Goal: Transaction & Acquisition: Purchase product/service

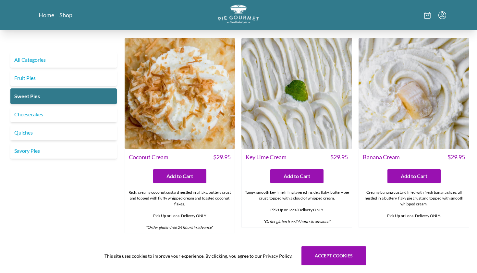
click at [226, 17] on img "Logo" at bounding box center [238, 14] width 41 height 19
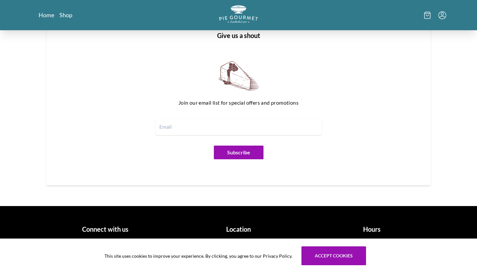
scroll to position [767, 0]
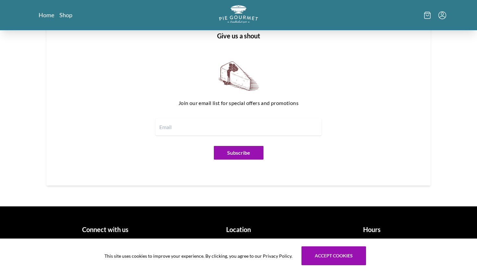
click at [232, 227] on h1 "Location" at bounding box center [239, 229] width 128 height 10
click at [240, 233] on h1 "Location" at bounding box center [239, 229] width 128 height 10
click at [321, 262] on button "Accept cookies" at bounding box center [334, 255] width 65 height 19
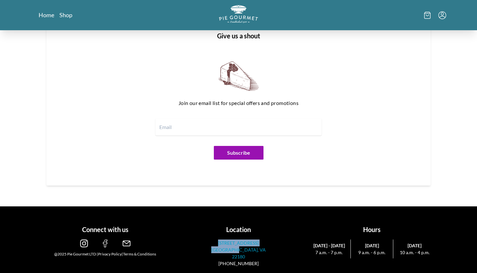
drag, startPoint x: 213, startPoint y: 235, endPoint x: 241, endPoint y: 247, distance: 30.4
click at [241, 247] on div "Location [STREET_ADDRESS] (703)281-7437" at bounding box center [239, 242] width 128 height 47
copy link "[STREET_ADDRESS]"
drag, startPoint x: 316, startPoint y: 254, endPoint x: 348, endPoint y: 254, distance: 31.2
click at [348, 254] on span "7 a.m. - 7 p.m." at bounding box center [329, 252] width 38 height 7
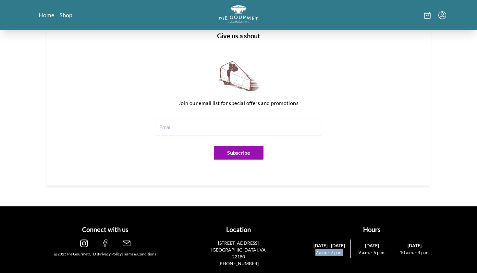
copy span "7 a.m. - 7 p.m."
click at [359, 253] on span "9 a.m. - 6 p.m." at bounding box center [371, 252] width 37 height 7
drag, startPoint x: 359, startPoint y: 253, endPoint x: 384, endPoint y: 253, distance: 24.7
click at [384, 253] on span "9 a.m. - 6 p.m." at bounding box center [371, 252] width 37 height 7
copy span "9 a.m. - 6 p.m."
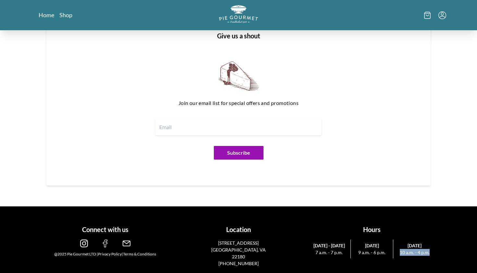
drag, startPoint x: 400, startPoint y: 253, endPoint x: 429, endPoint y: 254, distance: 29.2
click at [429, 254] on span "10 a.m. - 4 p.m." at bounding box center [414, 252] width 37 height 7
copy span "10 a.m. - 4 p.m."
click at [52, 15] on link "Home" at bounding box center [47, 15] width 16 height 8
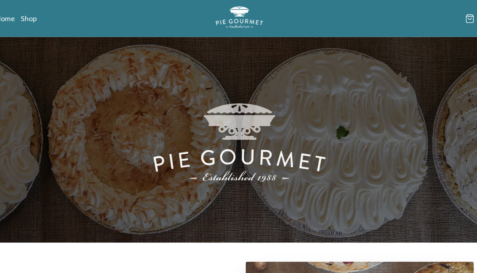
scroll to position [0, 0]
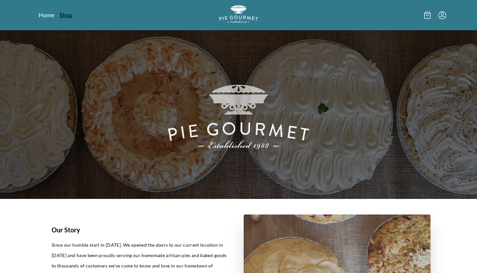
click at [66, 12] on link "Shop" at bounding box center [65, 15] width 13 height 8
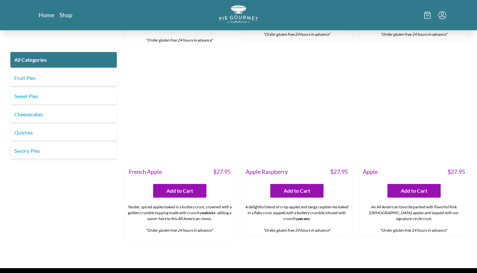
scroll to position [2108, 0]
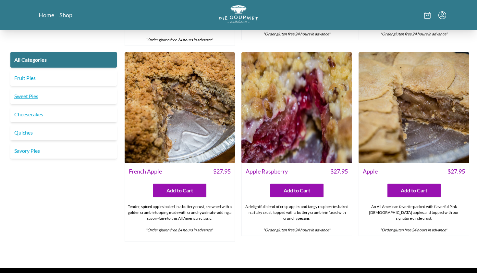
click at [76, 96] on link "Sweet Pies" at bounding box center [63, 96] width 106 height 16
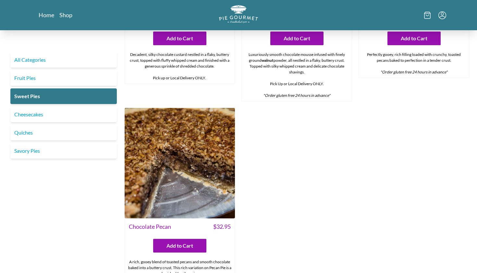
scroll to position [355, 0]
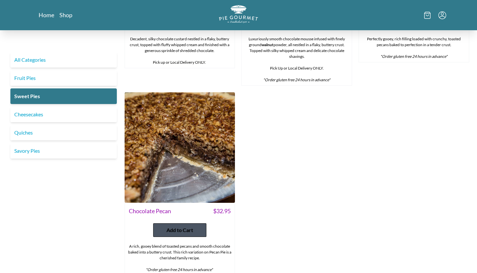
click at [175, 231] on span "Add to Cart" at bounding box center [180, 230] width 27 height 8
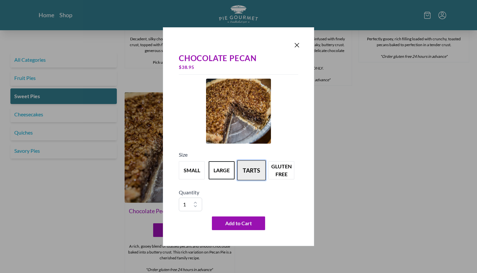
click at [249, 178] on button "tarts" at bounding box center [251, 170] width 29 height 20
click at [223, 171] on button "large" at bounding box center [221, 170] width 29 height 20
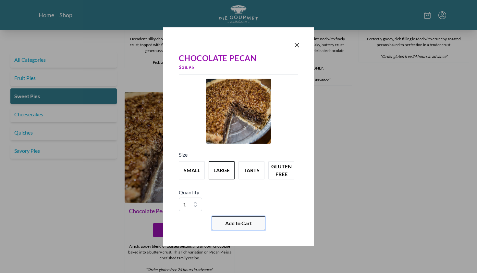
click at [235, 227] on span "Add to Cart" at bounding box center [238, 223] width 27 height 8
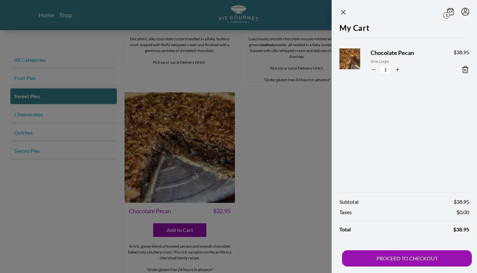
click at [325, 64] on section "1 My Cart Chocolate Pecan Size: Large 1 $ 38.95 Subtotal $ 38.95 Taxes $ 0.00 T…" at bounding box center [394, 136] width 166 height 273
click at [230, 228] on div at bounding box center [238, 136] width 477 height 273
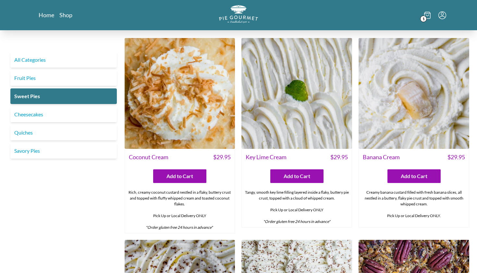
scroll to position [0, 0]
click at [47, 113] on link "Cheesecakes" at bounding box center [63, 114] width 106 height 16
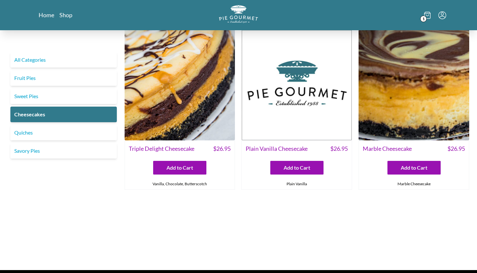
scroll to position [9, 0]
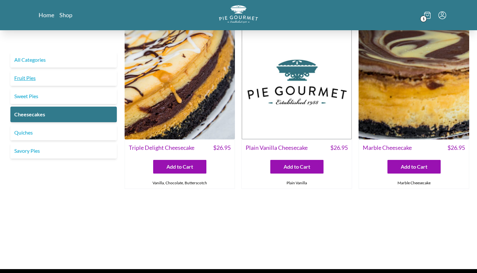
click at [59, 81] on link "Fruit Pies" at bounding box center [63, 78] width 106 height 16
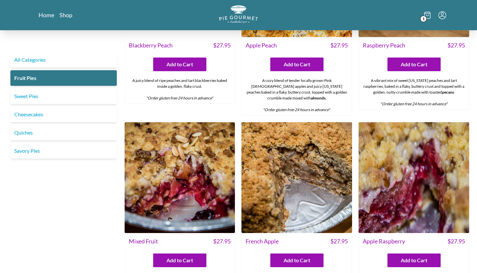
scroll to position [400, 0]
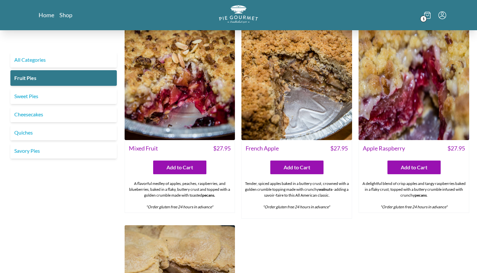
click at [425, 18] on span "1" at bounding box center [423, 19] width 6 height 6
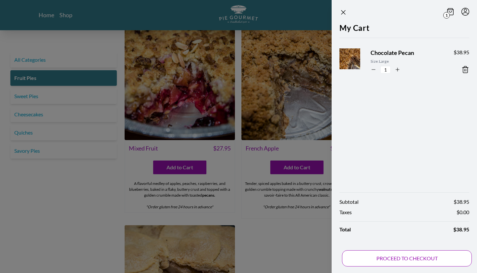
click at [392, 265] on button "PROCEED TO CHECKOUT" at bounding box center [407, 258] width 130 height 16
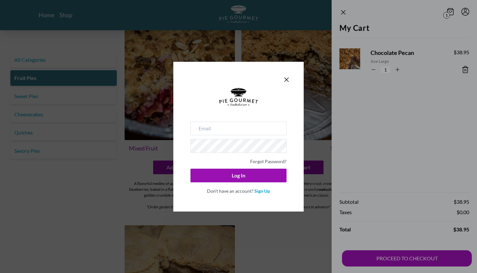
click at [262, 187] on div "Don't have an account? Sign Up" at bounding box center [239, 190] width 96 height 8
click at [262, 189] on link "Sign Up" at bounding box center [262, 191] width 16 height 6
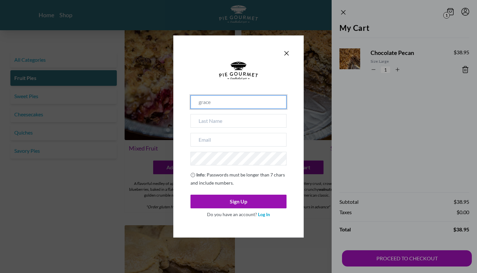
type input "grace"
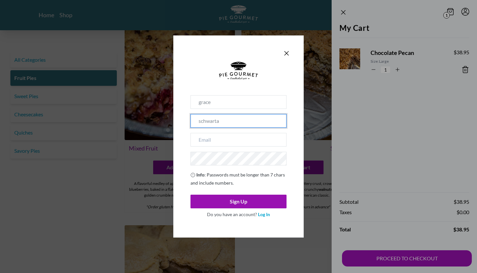
type input "schwarta"
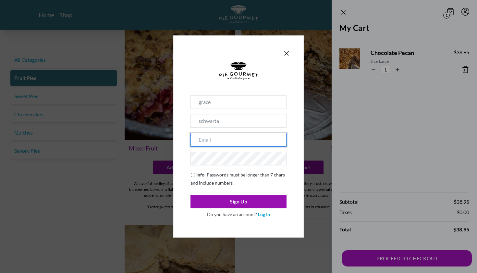
type input "[PERSON_NAME][EMAIL_ADDRESS][DOMAIN_NAME]"
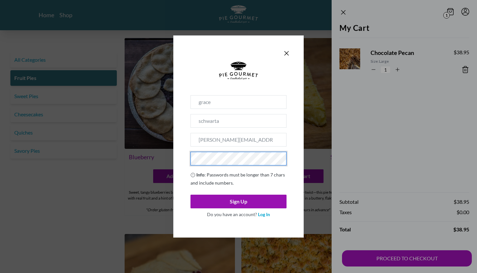
click at [230, 184] on span "Info : Passwords must be longer than 7 chars and include numbers." at bounding box center [238, 179] width 94 height 14
click at [160, 159] on div "grace schwarta [EMAIL_ADDRESS][DOMAIN_NAME] Info : Passwords must be longer tha…" at bounding box center [238, 136] width 477 height 273
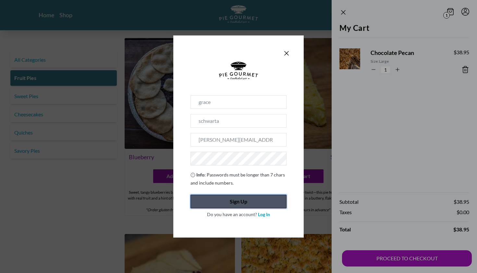
click at [197, 195] on button "Sign Up" at bounding box center [239, 201] width 96 height 14
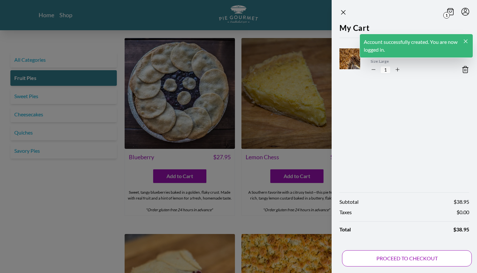
click at [386, 261] on button "PROCEED TO CHECKOUT" at bounding box center [407, 258] width 130 height 16
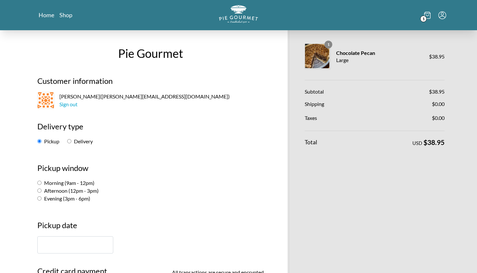
scroll to position [7, 0]
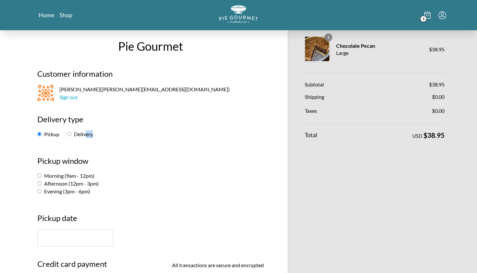
click at [86, 137] on div "Pickup Delivery" at bounding box center [150, 134] width 227 height 8
click at [79, 134] on label "Delivery" at bounding box center [80, 134] width 26 height 6
click at [71, 134] on input "Delivery" at bounding box center [69, 134] width 4 height 4
radio input "true"
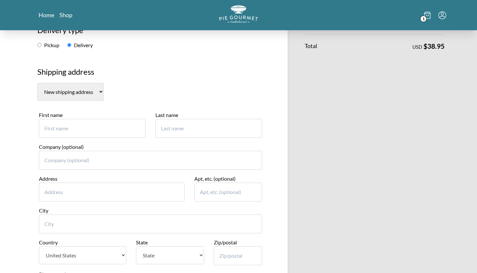
scroll to position [99, 0]
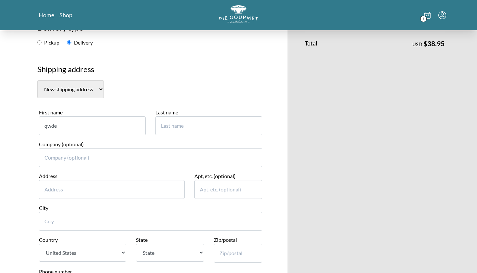
type input "qwde"
type input "qwdq"
type input "[STREET_ADDRESS]"
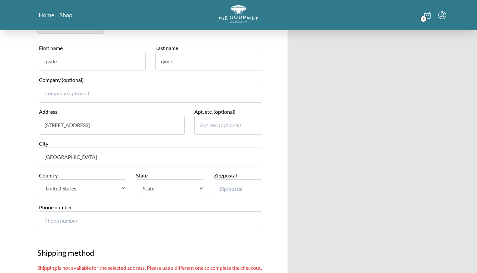
scroll to position [169, 0]
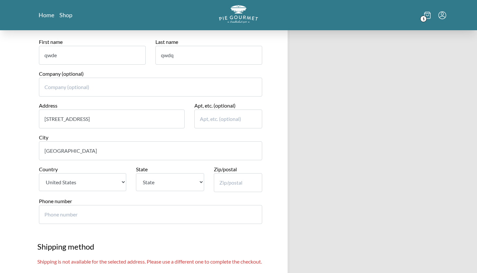
type input "[GEOGRAPHIC_DATA]"
select select "FL"
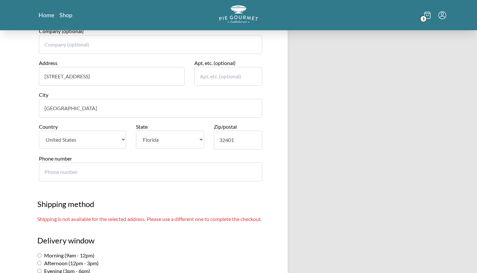
scroll to position [212, 0]
type input "32401"
click at [214, 162] on input "Phone number" at bounding box center [150, 171] width 223 height 19
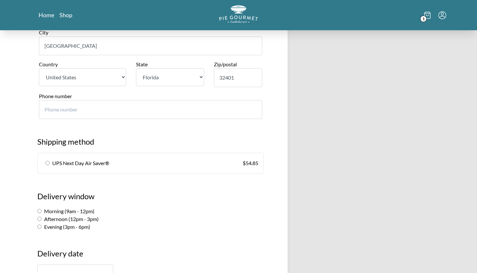
scroll to position [285, 0]
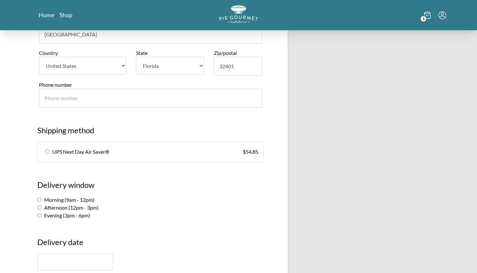
type input "-1"
click at [244, 12] on img "Logo" at bounding box center [238, 14] width 41 height 19
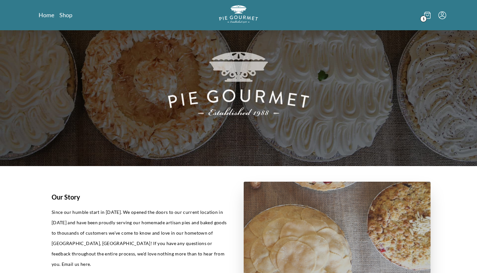
scroll to position [53, 0]
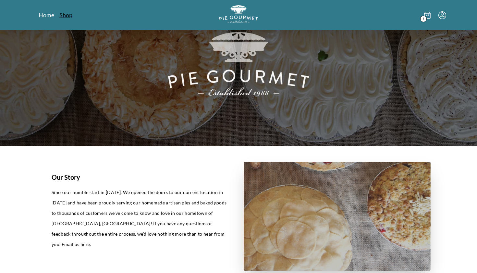
click at [70, 14] on link "Shop" at bounding box center [65, 15] width 13 height 8
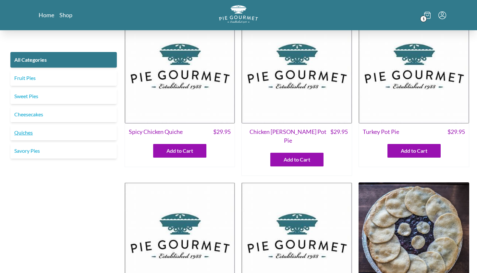
scroll to position [25, 0]
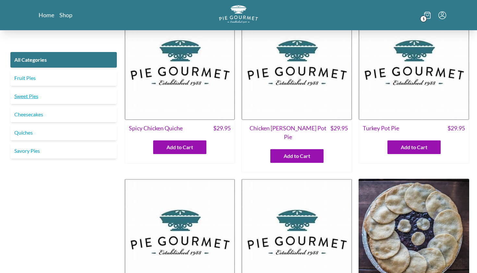
click at [72, 93] on link "Sweet Pies" at bounding box center [63, 96] width 106 height 16
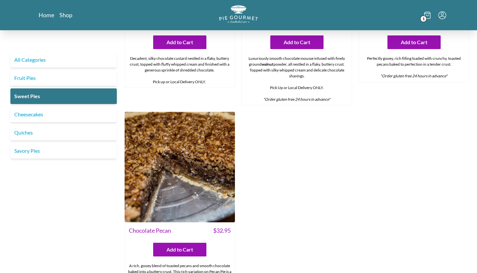
scroll to position [249, 0]
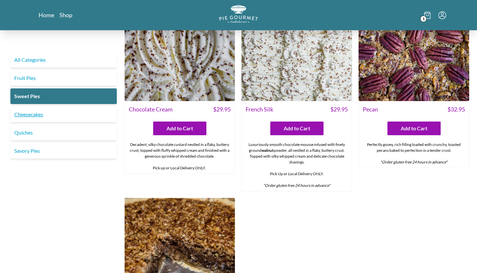
click at [76, 114] on link "Cheesecakes" at bounding box center [63, 114] width 106 height 16
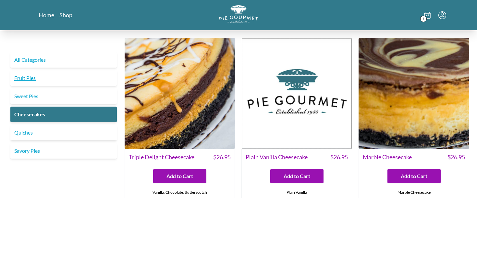
click at [68, 82] on link "Fruit Pies" at bounding box center [63, 78] width 106 height 16
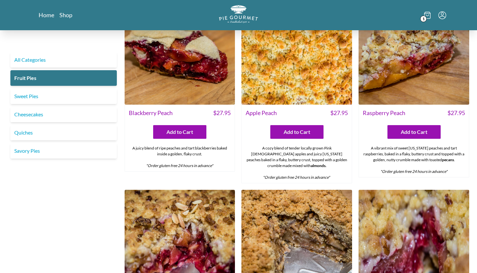
scroll to position [156, 0]
